Goal: Task Accomplishment & Management: Manage account settings

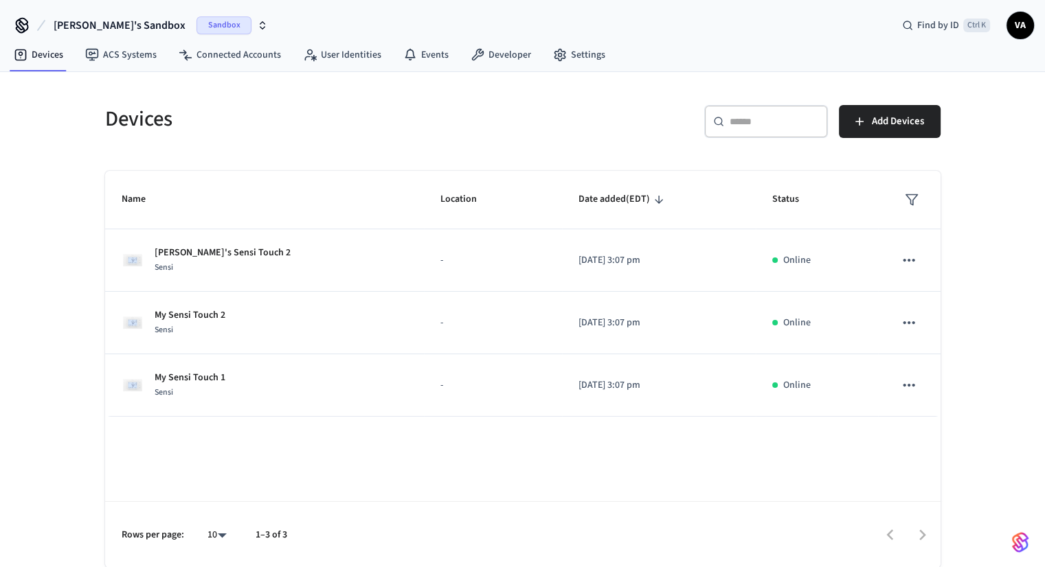
click at [170, 36] on button "[PERSON_NAME]'s Sandbox Sandbox" at bounding box center [160, 25] width 223 height 29
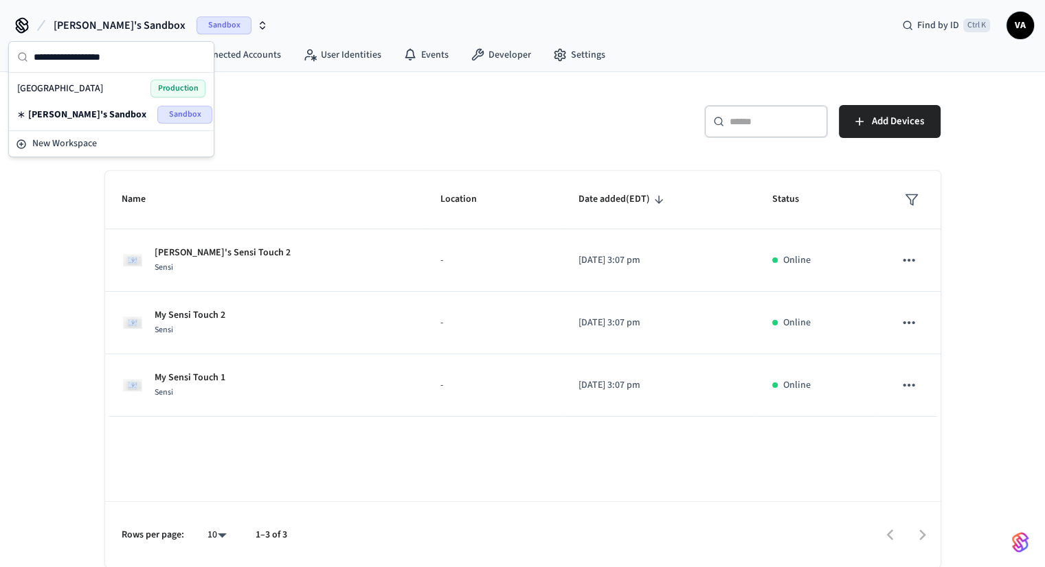
click at [154, 83] on span "Production" at bounding box center [177, 89] width 55 height 18
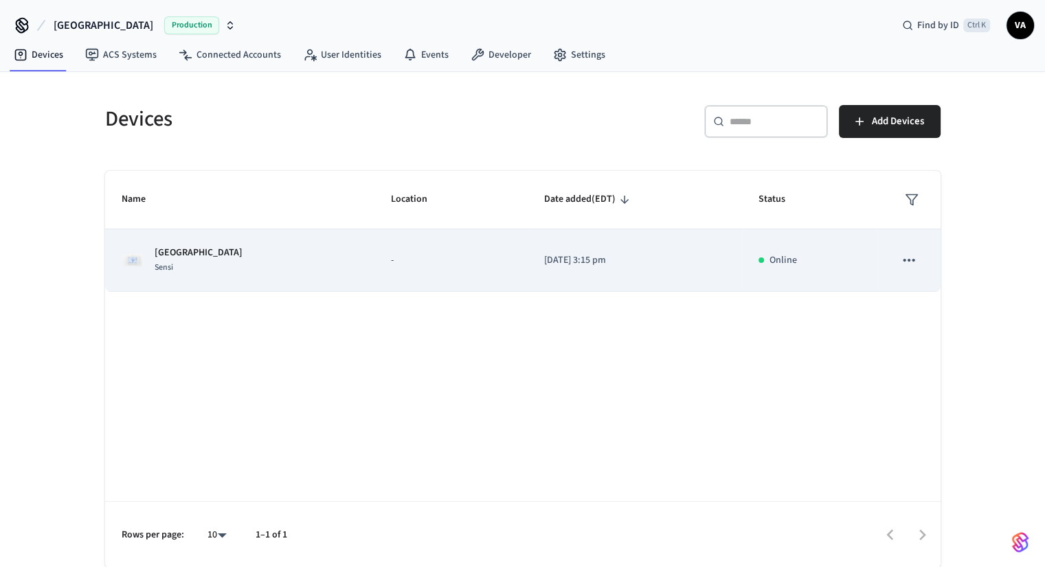
click at [231, 264] on div "Hanover Sensi" at bounding box center [240, 260] width 237 height 29
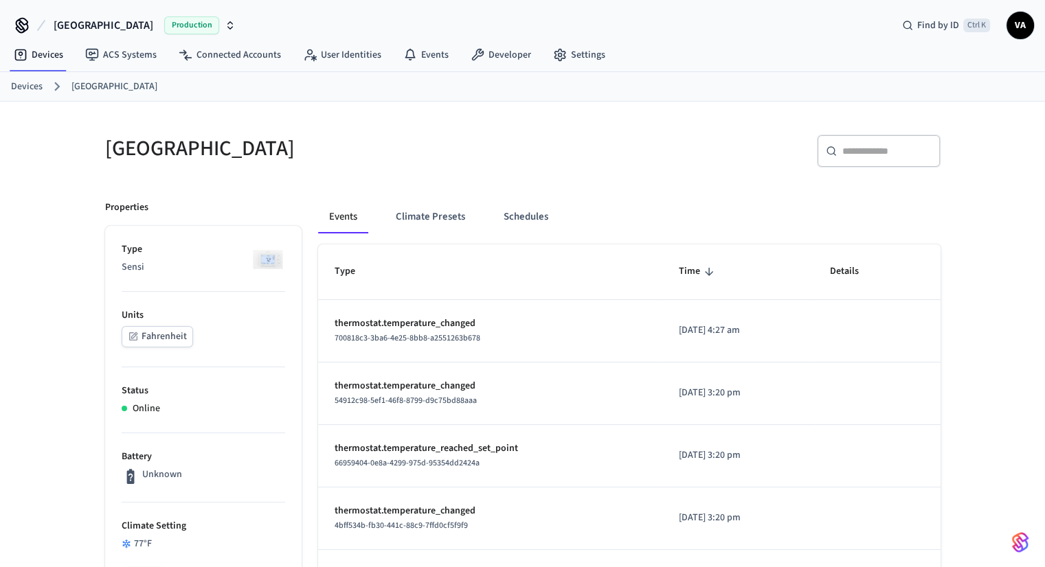
click at [267, 262] on img at bounding box center [268, 259] width 34 height 34
click at [444, 226] on button "Climate Presets" at bounding box center [430, 217] width 91 height 33
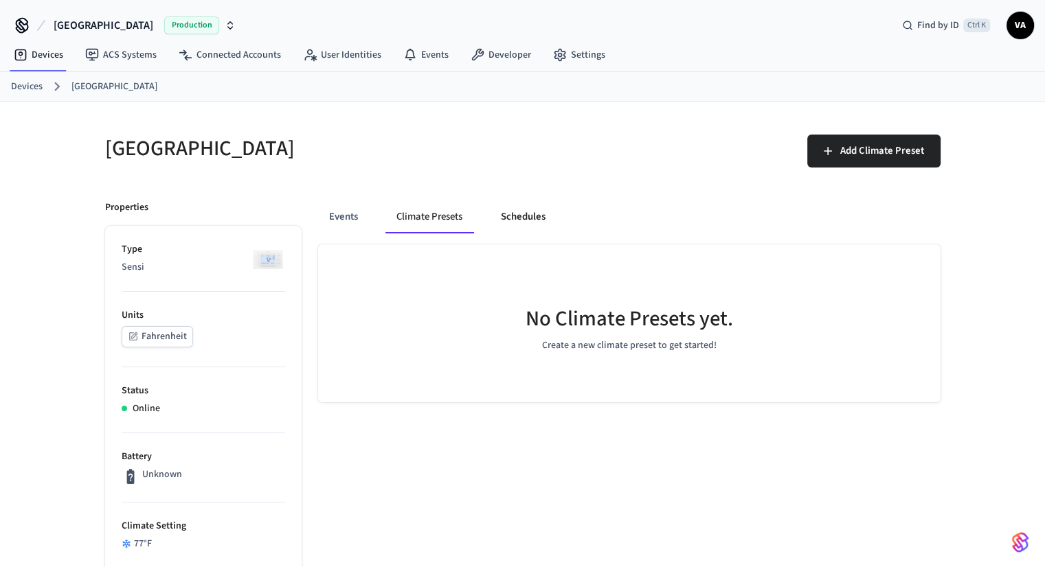
click at [537, 210] on button "Schedules" at bounding box center [523, 217] width 67 height 33
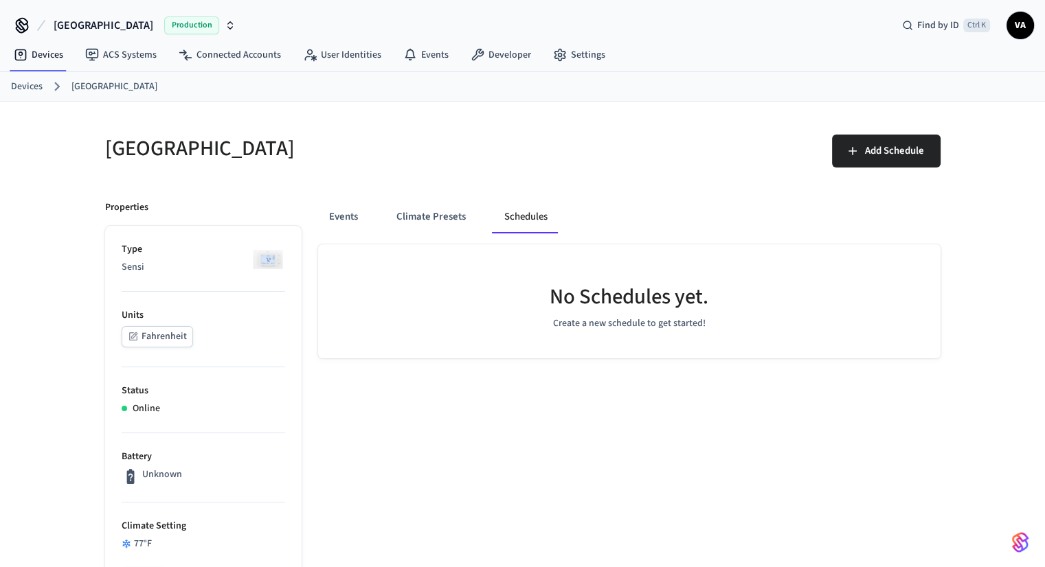
click at [5, 83] on div "Devices Hanover" at bounding box center [522, 87] width 1045 height 30
click at [19, 91] on link "Devices" at bounding box center [27, 87] width 32 height 14
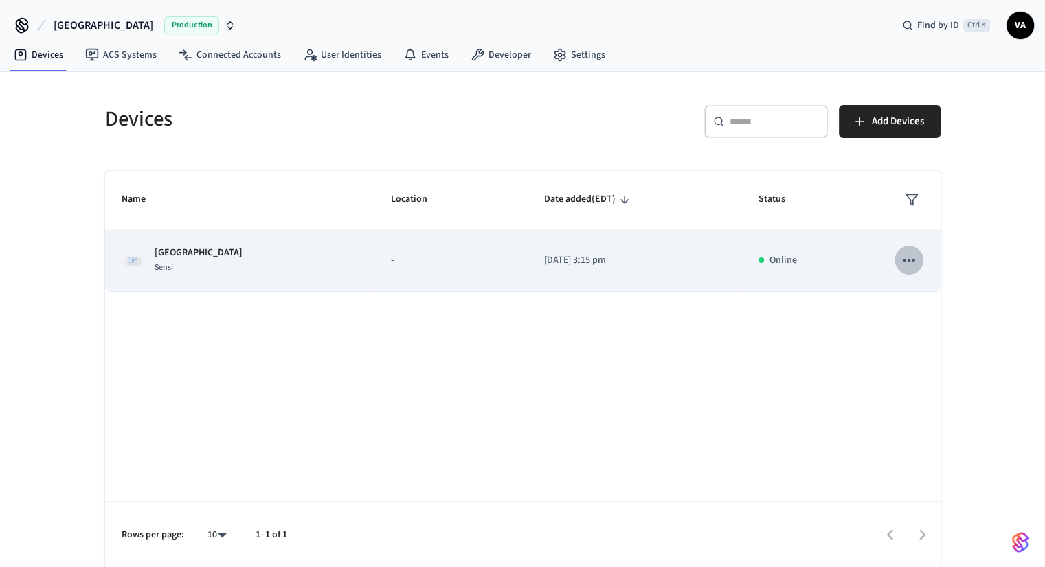
click at [907, 256] on icon "sticky table" at bounding box center [909, 260] width 18 height 18
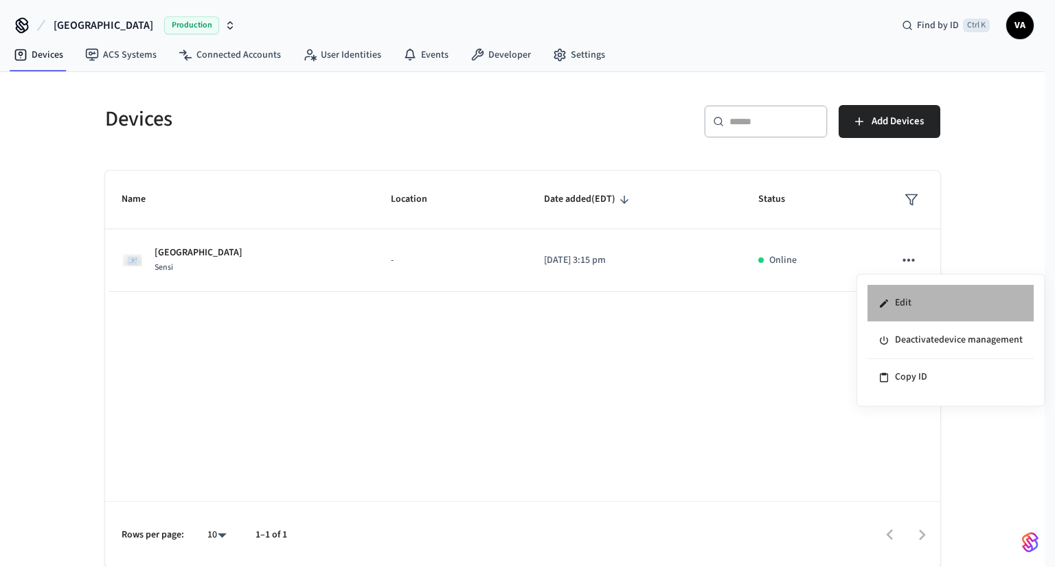
click at [918, 306] on li "Edit" at bounding box center [951, 303] width 166 height 37
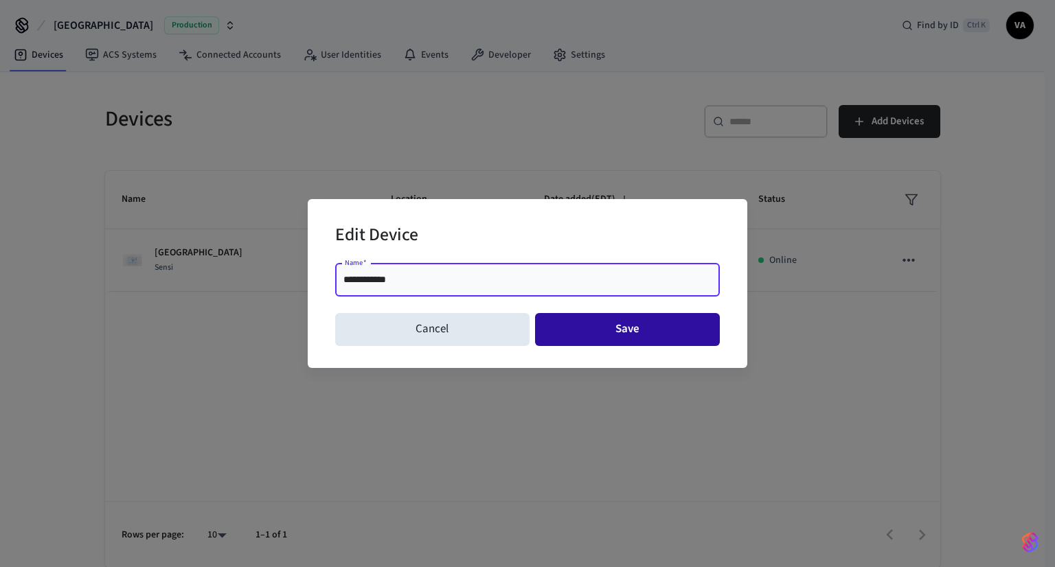
type input "**********"
click at [654, 326] on button "Save" at bounding box center [627, 329] width 185 height 33
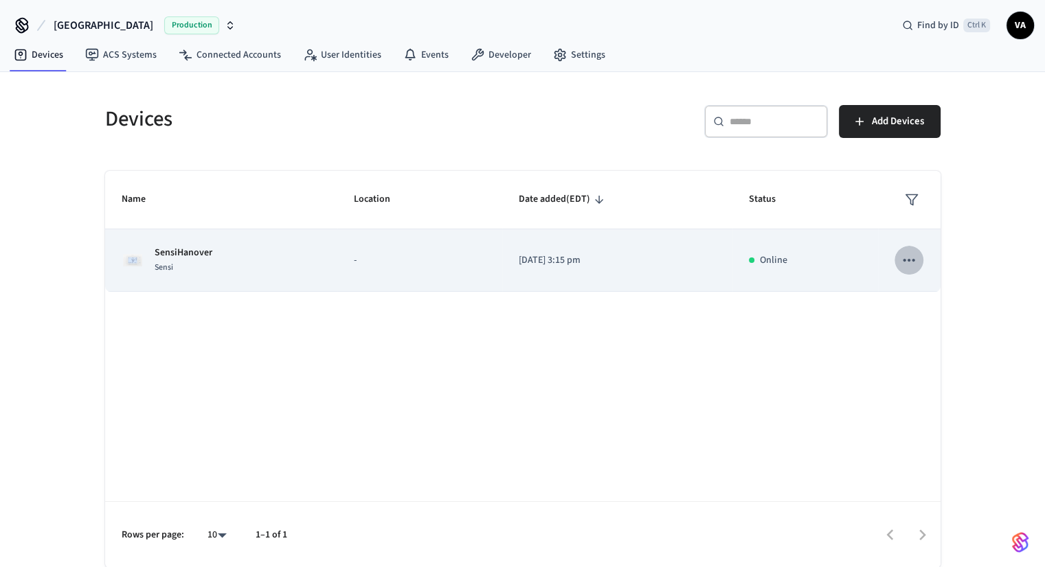
click at [900, 266] on icon "sticky table" at bounding box center [909, 260] width 18 height 18
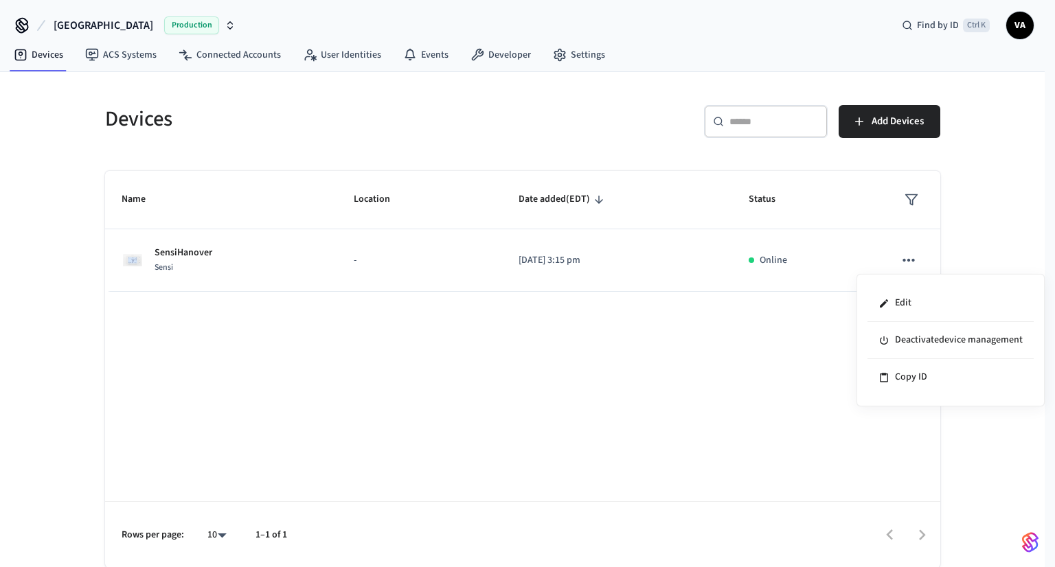
click at [172, 253] on div at bounding box center [527, 283] width 1055 height 567
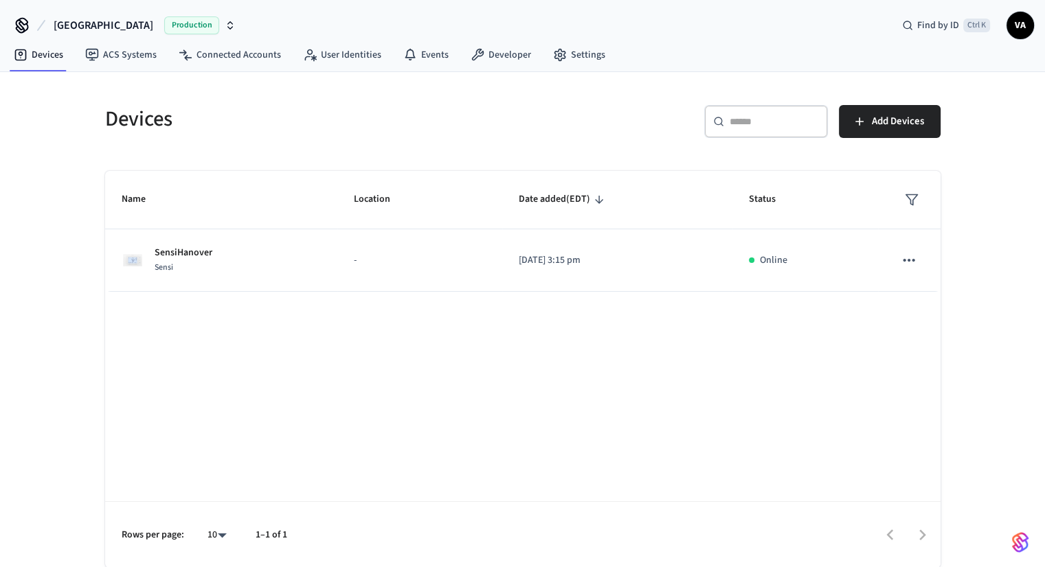
click at [172, 253] on div "Edit Deactivate device management Copy ID" at bounding box center [522, 283] width 1045 height 567
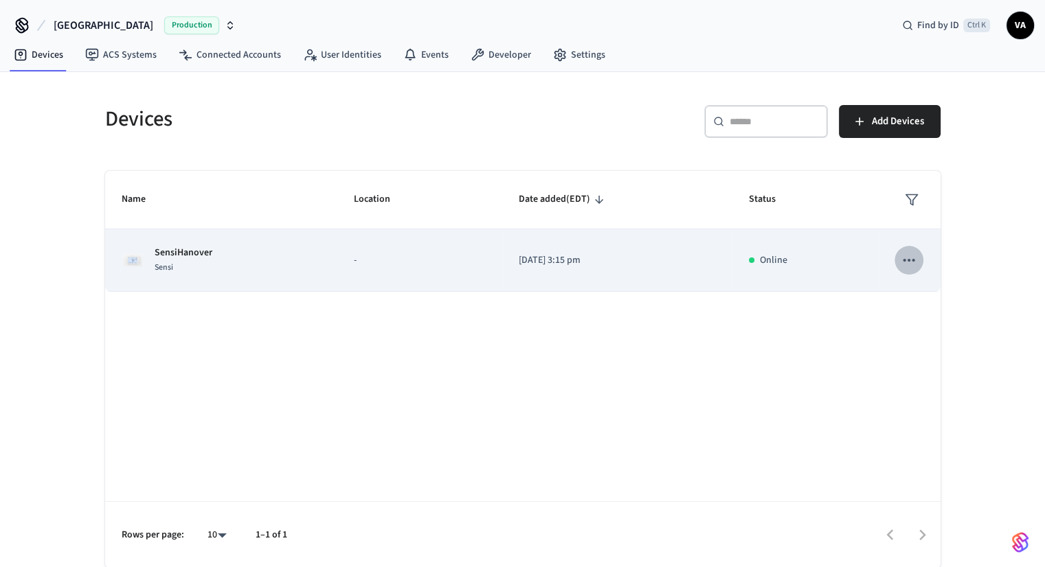
click at [913, 260] on icon "sticky table" at bounding box center [909, 260] width 12 height 3
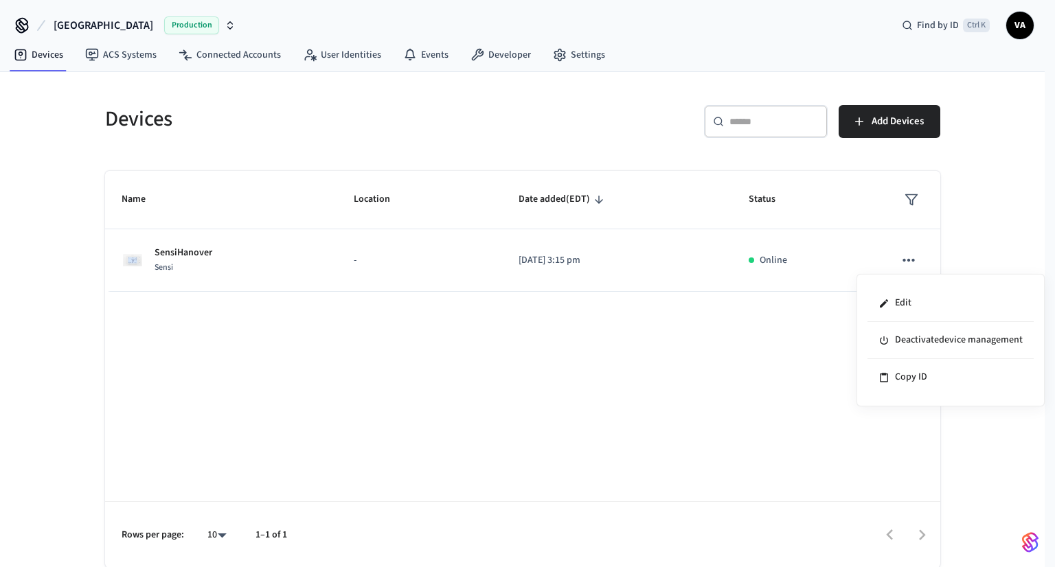
click at [177, 256] on div at bounding box center [527, 283] width 1055 height 567
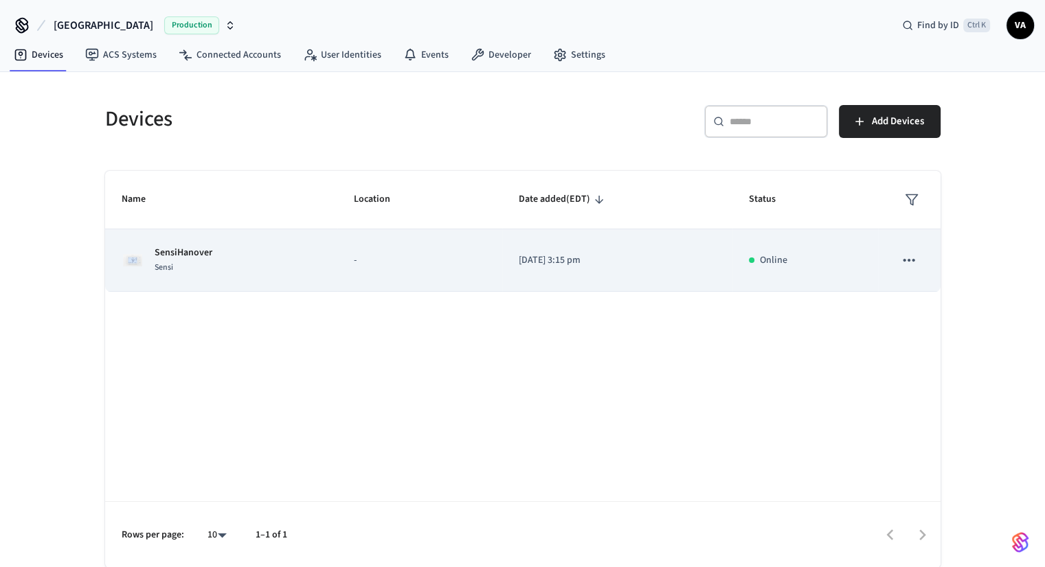
click at [202, 262] on div "Sensi" at bounding box center [184, 267] width 58 height 14
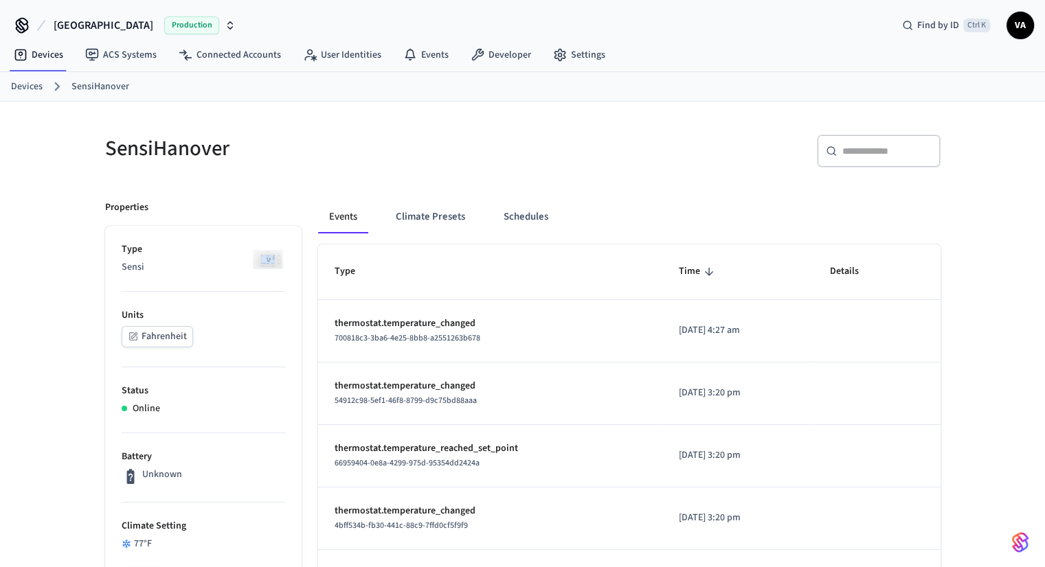
scroll to position [137, 0]
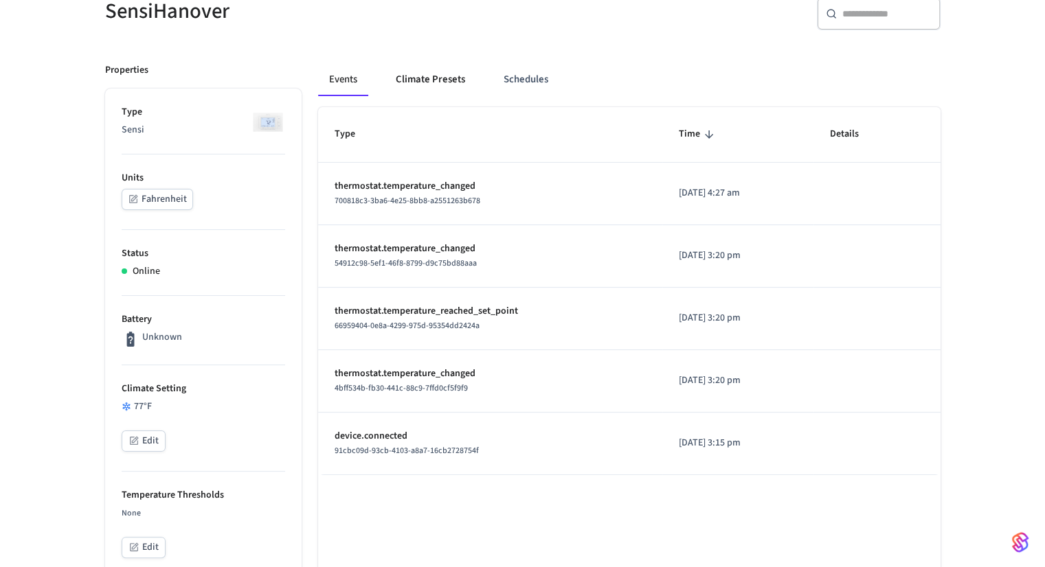
click at [431, 85] on button "Climate Presets" at bounding box center [430, 79] width 91 height 33
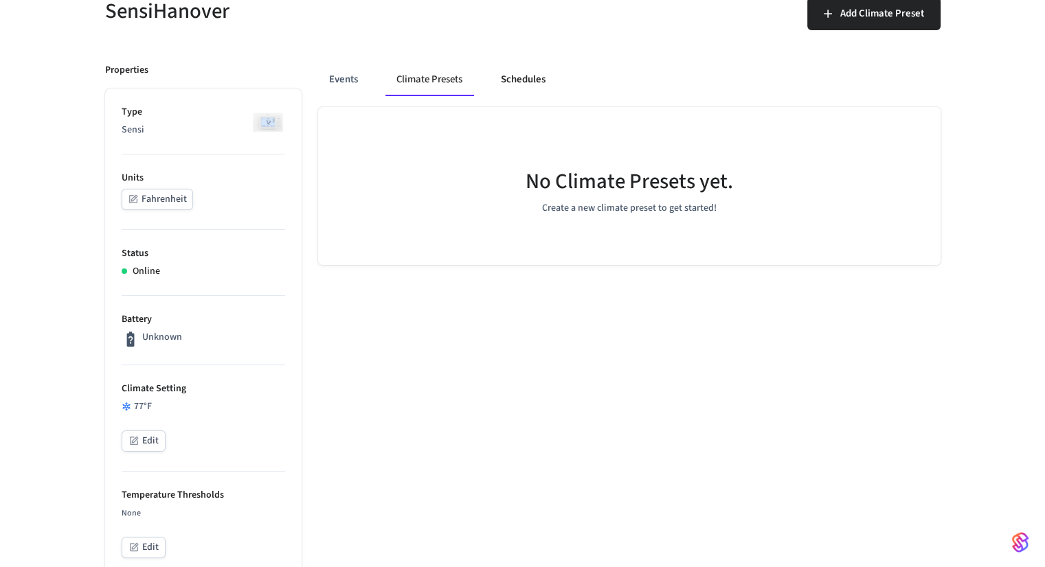
click at [501, 80] on button "Schedules" at bounding box center [523, 79] width 67 height 33
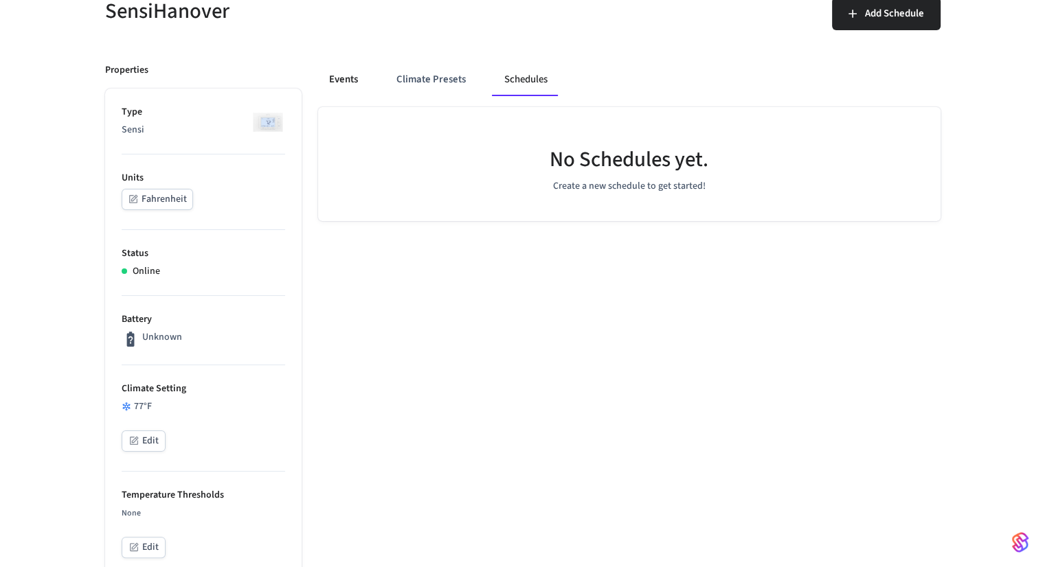
click at [348, 80] on button "Events" at bounding box center [343, 79] width 51 height 33
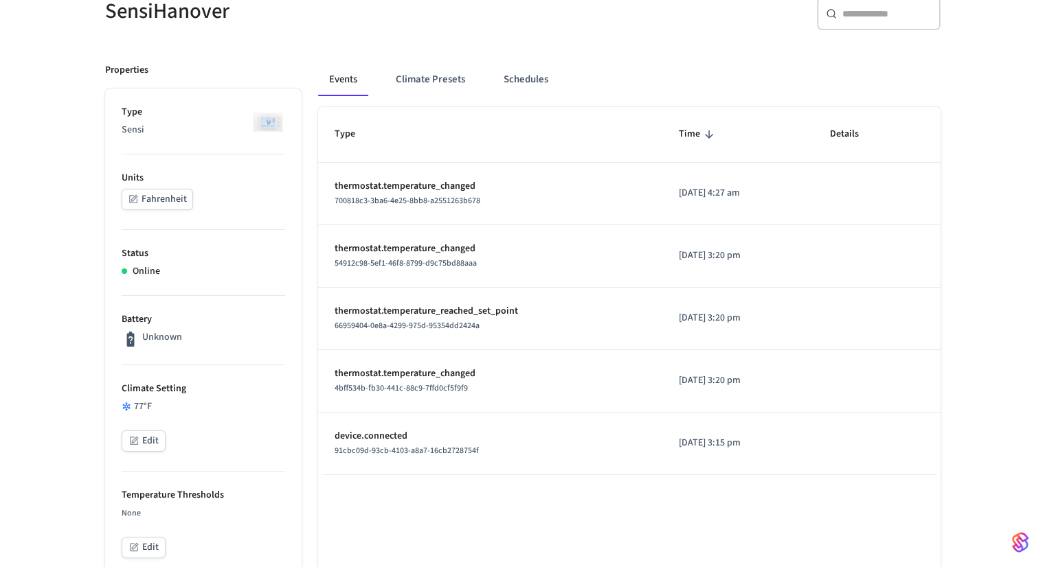
click at [115, 70] on p "Properties" at bounding box center [126, 70] width 43 height 14
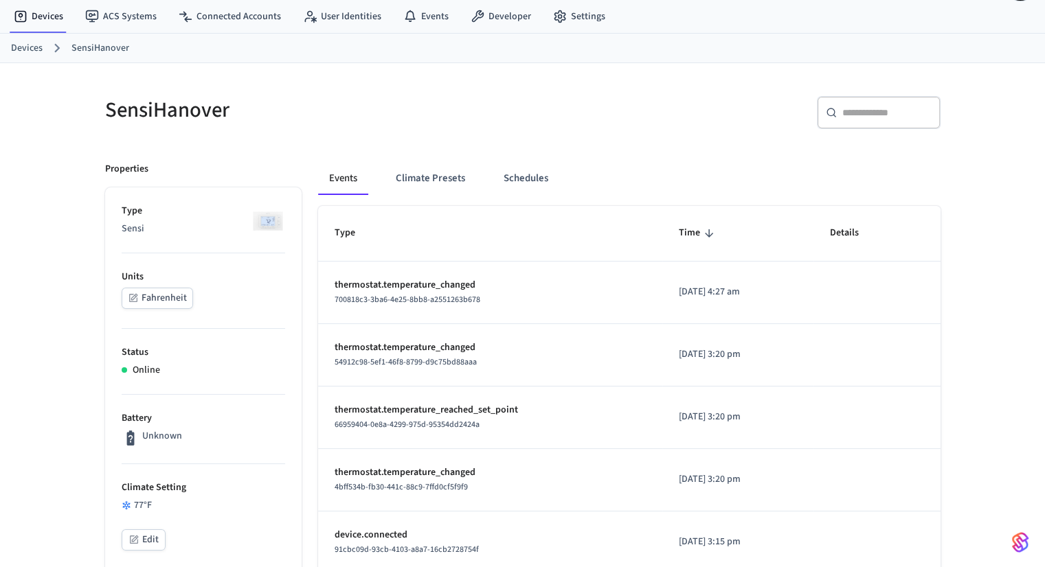
scroll to position [0, 0]
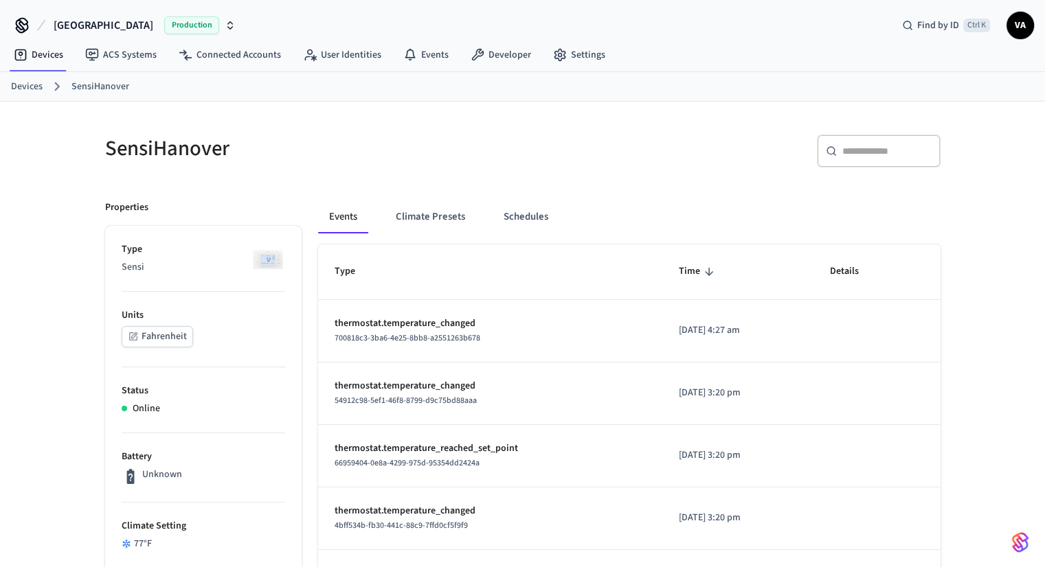
click at [137, 142] on h5 "SensiHanover" at bounding box center [309, 149] width 409 height 28
copy h5 "SensiHanover"
